Goal: Information Seeking & Learning: Learn about a topic

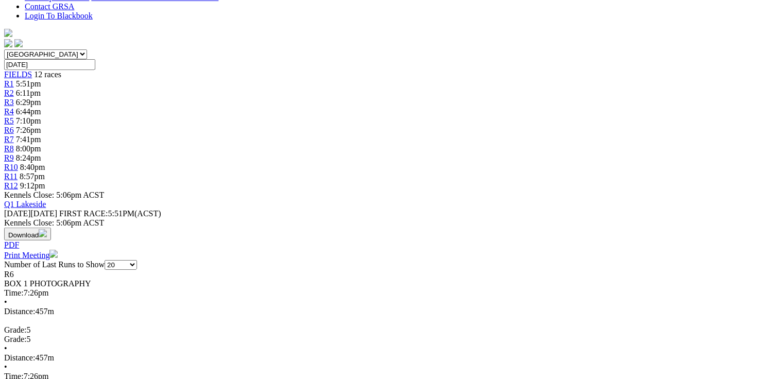
scroll to position [330, 0]
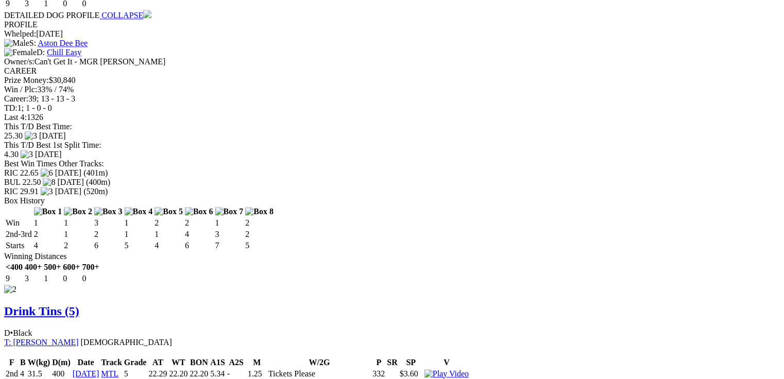
scroll to position [1195, 0]
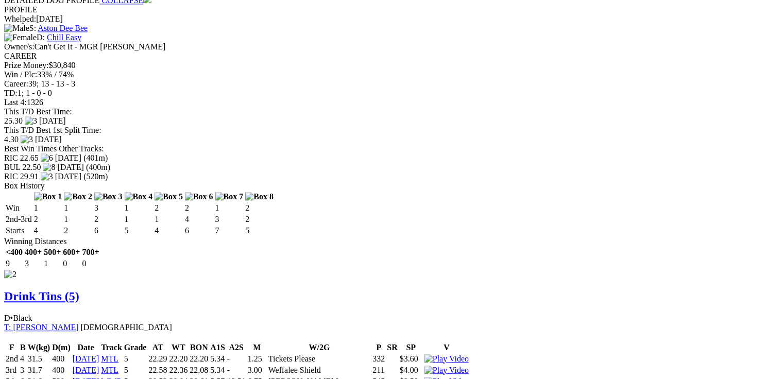
drag, startPoint x: 253, startPoint y: 284, endPoint x: 282, endPoint y: 285, distance: 29.4
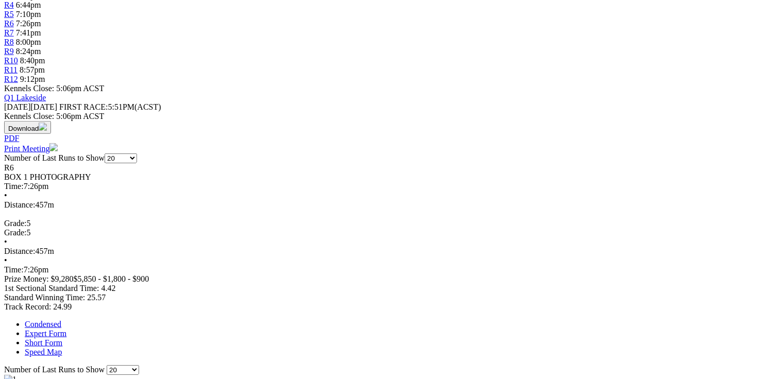
scroll to position [0, 0]
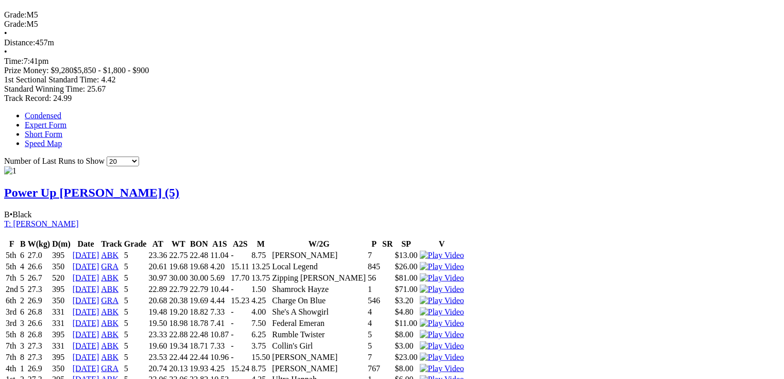
scroll to position [618, 0]
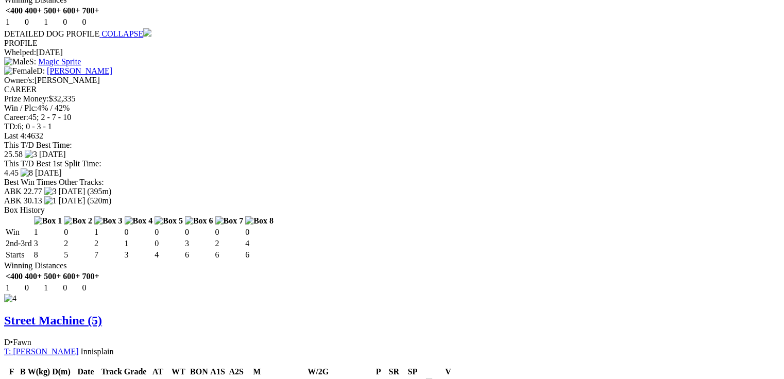
scroll to position [0, 0]
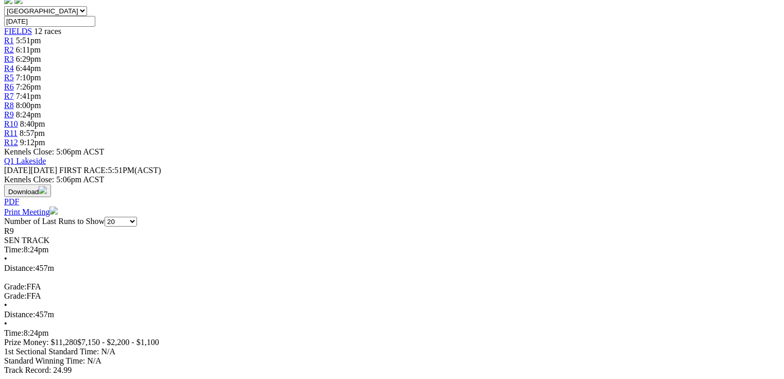
scroll to position [330, 0]
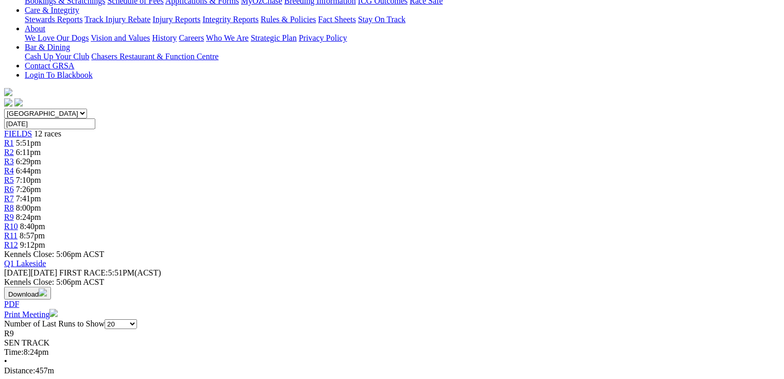
scroll to position [0, 0]
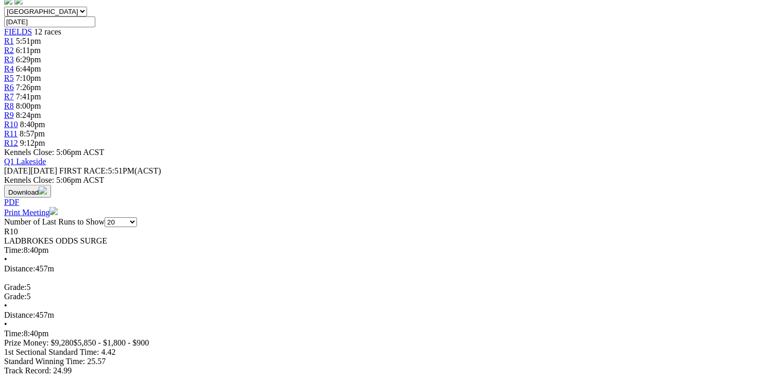
scroll to position [330, 0]
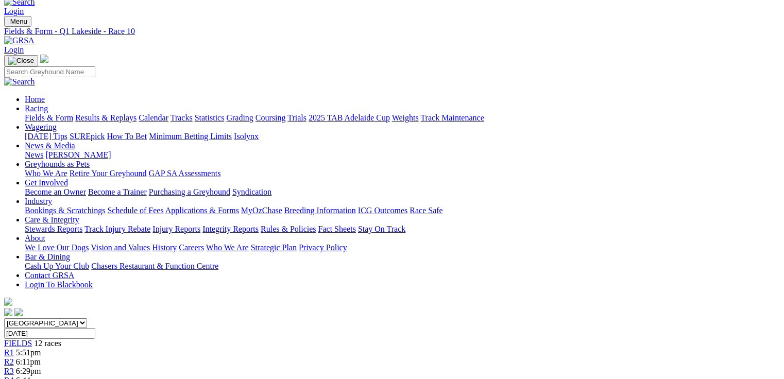
scroll to position [0, 0]
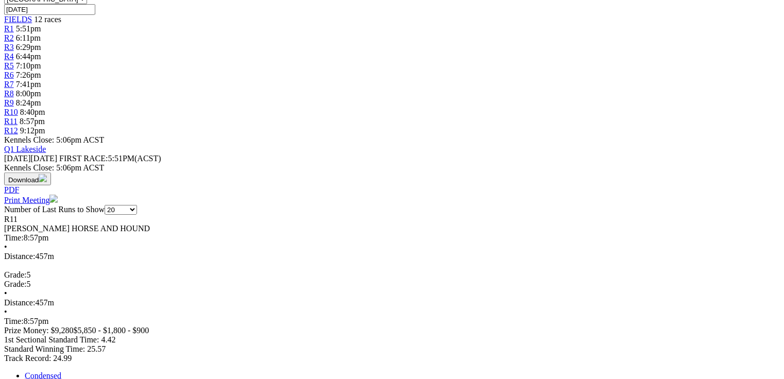
scroll to position [341, 0]
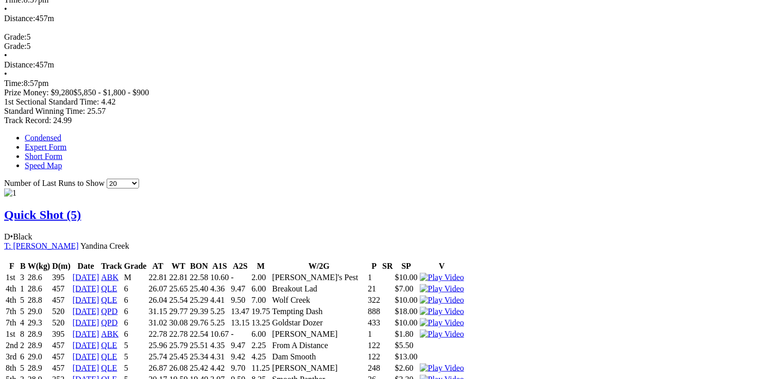
scroll to position [589, 0]
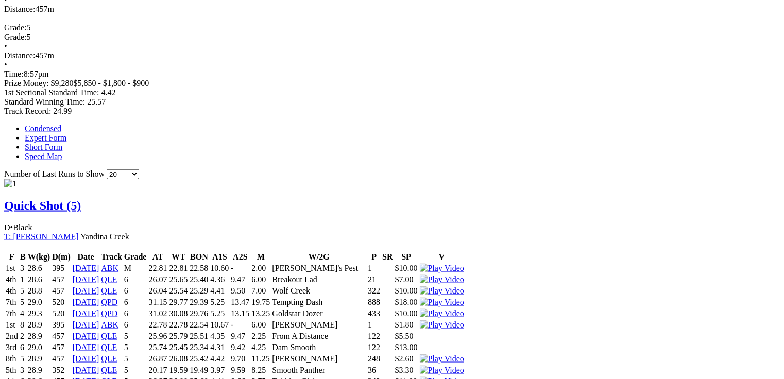
drag, startPoint x: 316, startPoint y: 198, endPoint x: 325, endPoint y: 198, distance: 9.8
drag, startPoint x: 228, startPoint y: 204, endPoint x: 395, endPoint y: 204, distance: 167.4
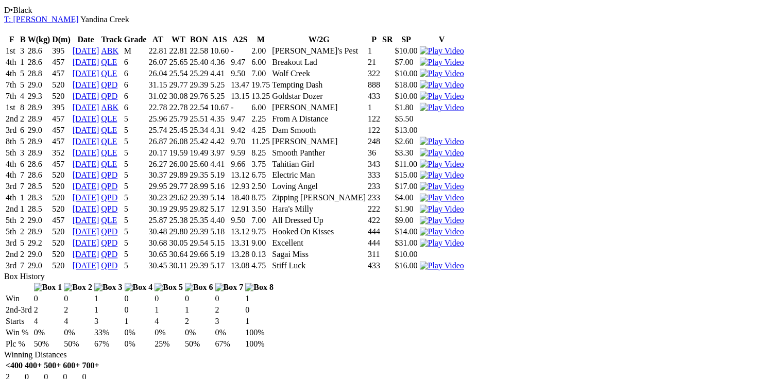
scroll to position [836, 0]
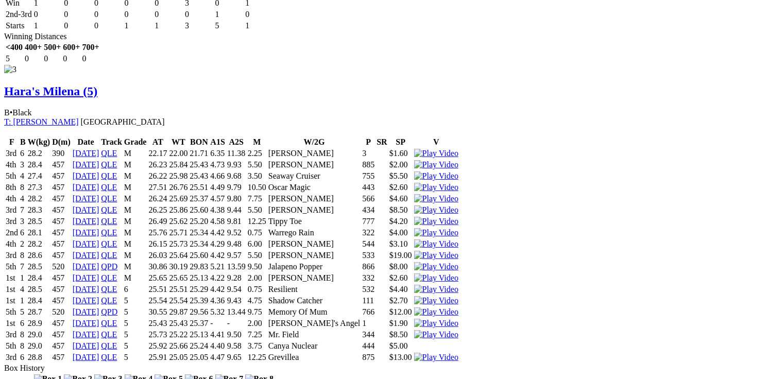
scroll to position [1989, 0]
